Goal: Check status: Check status

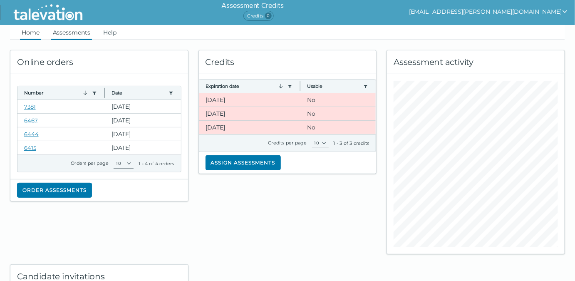
click at [75, 33] on link "Assessments" at bounding box center [71, 32] width 41 height 15
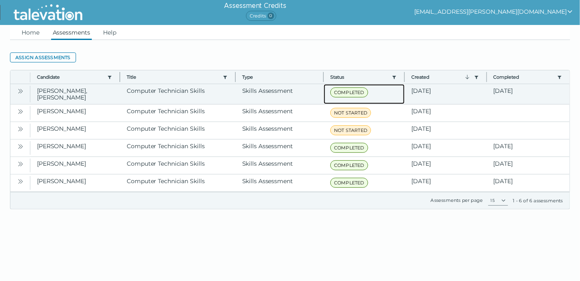
click at [340, 91] on span "COMPLETED" at bounding box center [350, 92] width 38 height 10
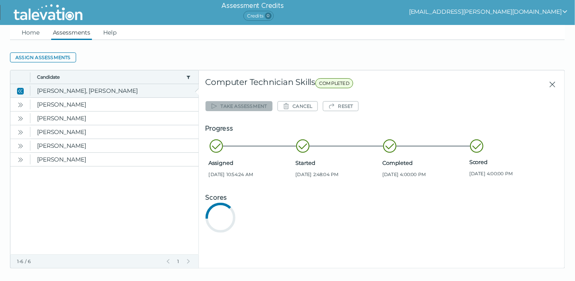
click at [340, 92] on clr-dg-detail-body "Take assessment Cancel Reset Progress Assigned [DATE] 10:54:24 AM Started [DATE…" at bounding box center [381, 166] width 352 height 149
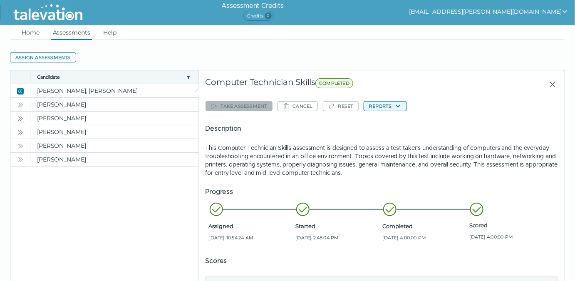
click at [399, 106] on icon "button" at bounding box center [398, 106] width 7 height 7
click at [395, 121] on button "Computer Technician Skills" at bounding box center [406, 122] width 86 height 10
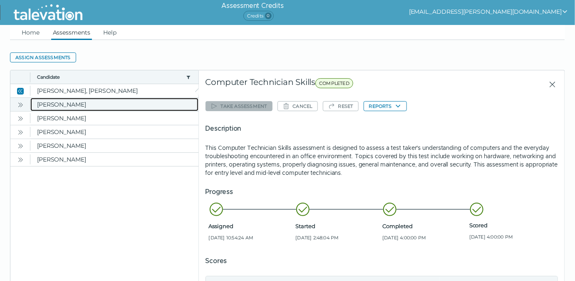
click at [67, 106] on clr-dg-cell "[PERSON_NAME]" at bounding box center [114, 104] width 168 height 13
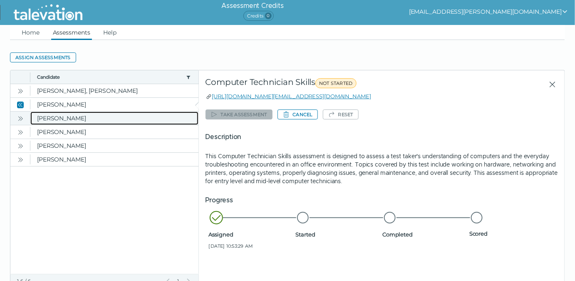
click at [81, 117] on clr-dg-cell "[PERSON_NAME]" at bounding box center [114, 117] width 168 height 13
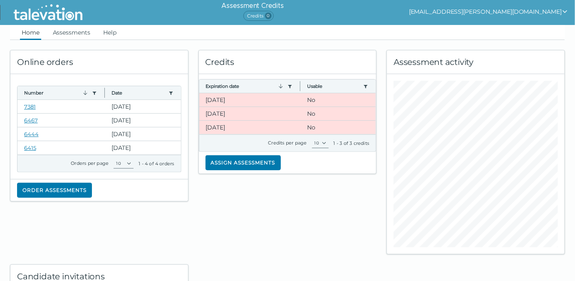
click at [564, 10] on icon "show user actions" at bounding box center [564, 11] width 7 height 7
click at [490, 26] on div "Sign out" at bounding box center [465, 28] width 49 height 10
